Goal: Find specific page/section: Find specific page/section

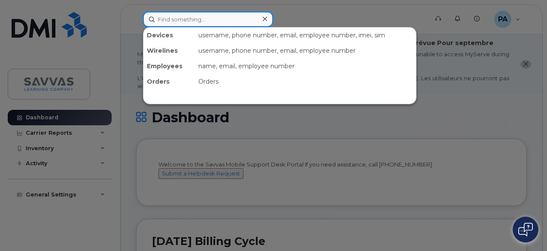
click at [221, 23] on input at bounding box center [208, 19] width 130 height 15
paste input "[PERSON_NAME][EMAIL_ADDRESS][PERSON_NAME][PERSON_NAME][DOMAIN_NAME]"
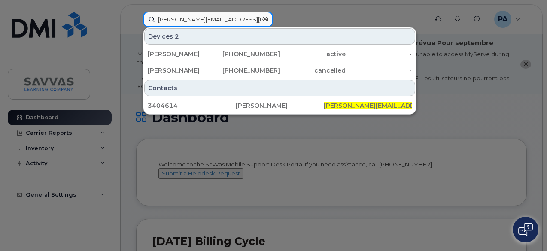
type input "[PERSON_NAME][EMAIL_ADDRESS][PERSON_NAME][PERSON_NAME][DOMAIN_NAME]"
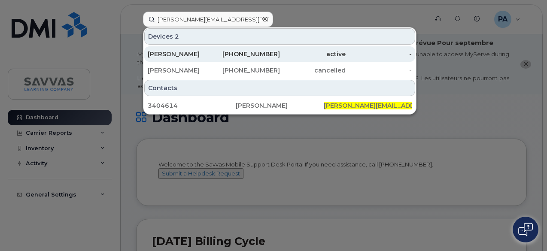
click at [193, 52] on div "[PERSON_NAME]" at bounding box center [181, 54] width 66 height 9
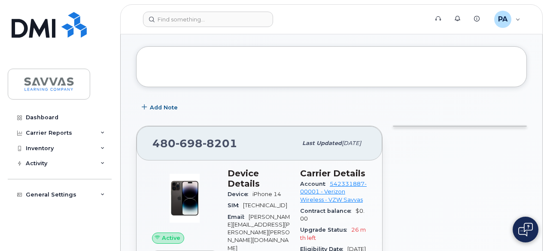
scroll to position [169, 0]
